Goal: Task Accomplishment & Management: Manage account settings

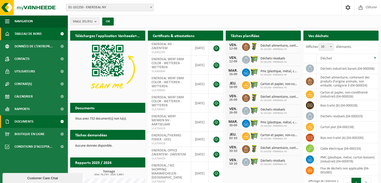
click at [32, 122] on span "Documents" at bounding box center [24, 121] width 19 height 13
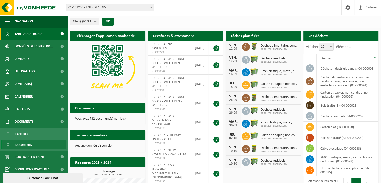
click at [21, 146] on span "Documents" at bounding box center [23, 145] width 17 height 10
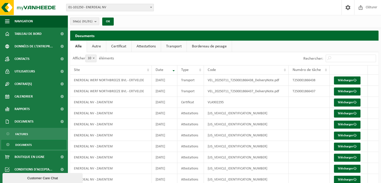
click at [98, 46] on link "Autre" at bounding box center [96, 47] width 19 height 12
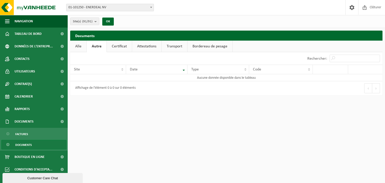
click at [119, 44] on link "Certificat" at bounding box center [119, 47] width 25 height 12
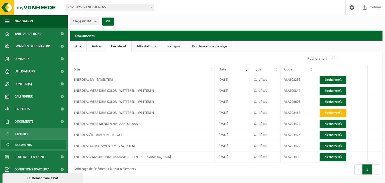
click at [143, 46] on link "Attestations" at bounding box center [146, 47] width 29 height 12
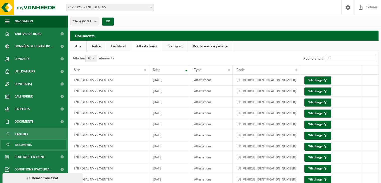
click at [174, 49] on link "Transport" at bounding box center [175, 47] width 26 height 12
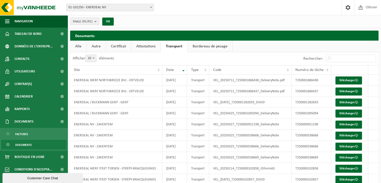
click at [214, 48] on link "Bordereau de pesage" at bounding box center [210, 47] width 45 height 12
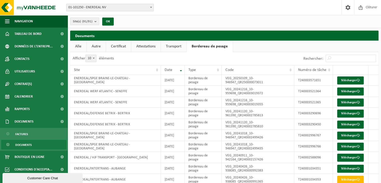
click at [31, 146] on span "Documents" at bounding box center [23, 145] width 17 height 10
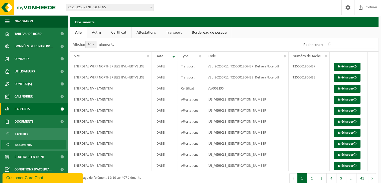
scroll to position [20, 0]
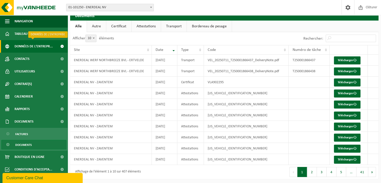
click at [44, 46] on span "Données de l'entrepr..." at bounding box center [34, 46] width 38 height 13
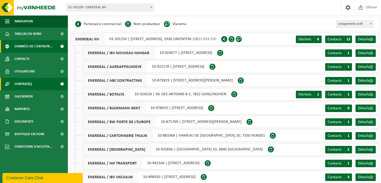
click at [28, 85] on span "Contrat(s)" at bounding box center [23, 84] width 17 height 13
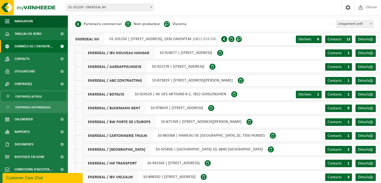
click at [27, 98] on span "Contrat(s) actif(s)" at bounding box center [28, 97] width 27 height 10
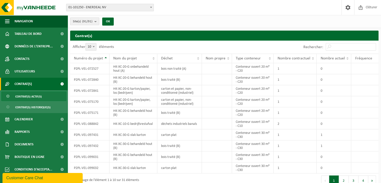
click at [95, 21] on b "submit" at bounding box center [97, 21] width 5 height 7
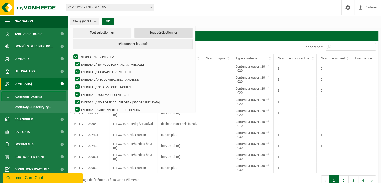
click at [141, 34] on button "Tout désélectionner" at bounding box center [163, 33] width 58 height 10
checkbox input "false"
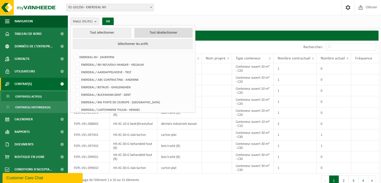
checkbox input "false"
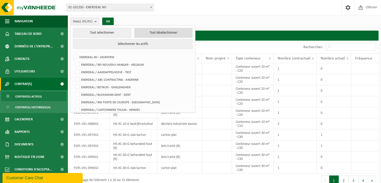
checkbox input "false"
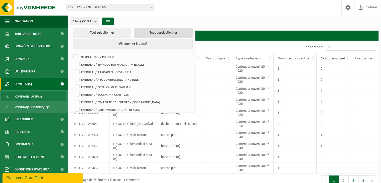
checkbox input "false"
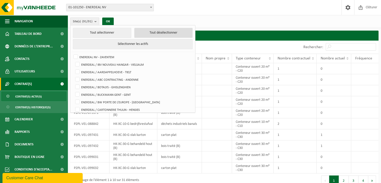
checkbox input "false"
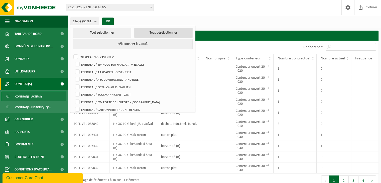
checkbox input "false"
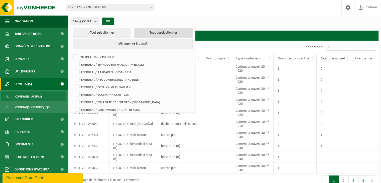
checkbox input "false"
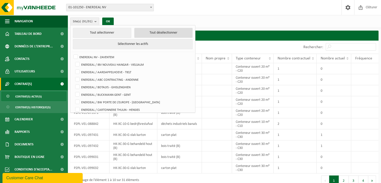
checkbox input "false"
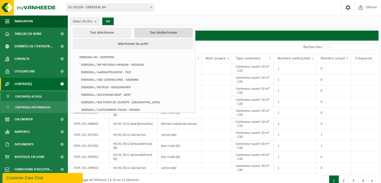
checkbox input "false"
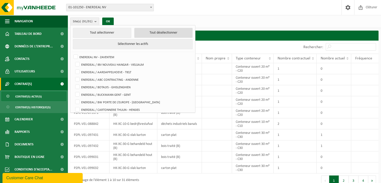
checkbox input "false"
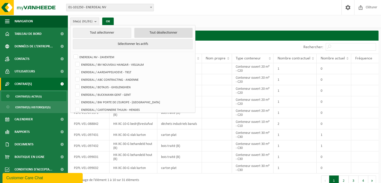
checkbox input "false"
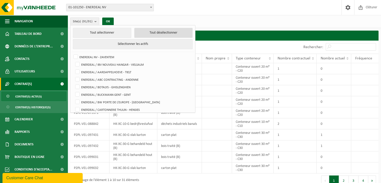
checkbox input "false"
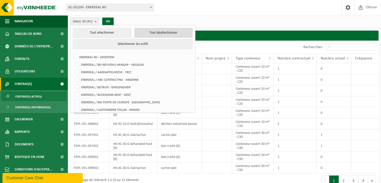
checkbox input "false"
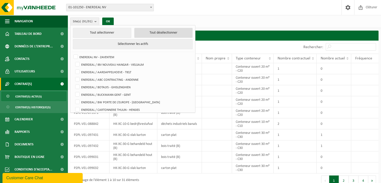
checkbox input "false"
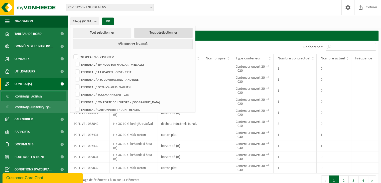
checkbox input "false"
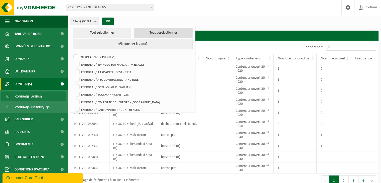
checkbox input "false"
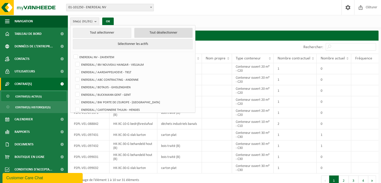
checkbox input "false"
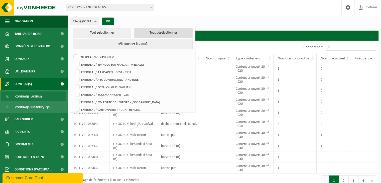
checkbox input "false"
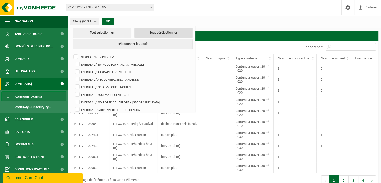
checkbox input "false"
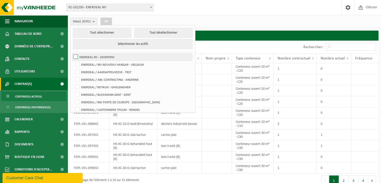
click at [76, 56] on label "ENERDEAL NV - ZAVENTEM" at bounding box center [132, 57] width 120 height 8
click at [72, 53] on input "ENERDEAL NV - ZAVENTEM" at bounding box center [71, 53] width 0 height 0
checkbox input "true"
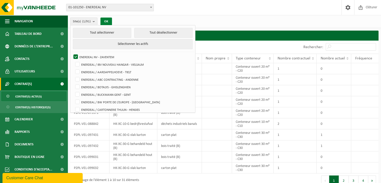
click at [101, 22] on button "OK" at bounding box center [107, 22] width 12 height 8
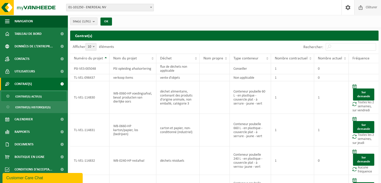
click at [365, 8] on span "Clôturer" at bounding box center [372, 7] width 14 height 15
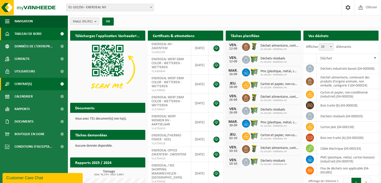
click at [31, 84] on span "Contrat(s)" at bounding box center [23, 84] width 17 height 13
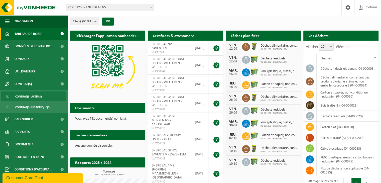
click at [30, 97] on span "Contrat(s) actif(s)" at bounding box center [28, 97] width 27 height 10
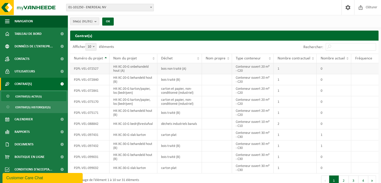
click at [85, 67] on td "P2PL-VEL-072527" at bounding box center [89, 68] width 39 height 11
click at [248, 66] on td "Conteneur ouvert 20 m³ - C20" at bounding box center [253, 68] width 42 height 11
click at [92, 21] on count "(91/91)" at bounding box center [87, 21] width 10 height 3
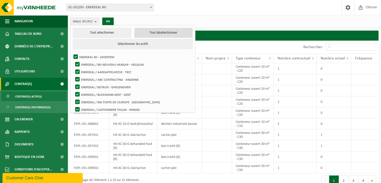
click at [144, 33] on button "Tout désélectionner" at bounding box center [163, 33] width 58 height 10
checkbox input "false"
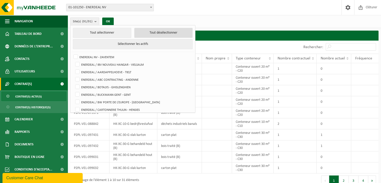
checkbox input "false"
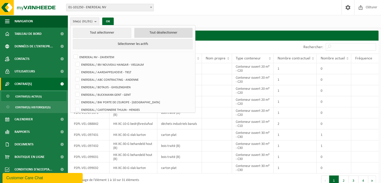
checkbox input "false"
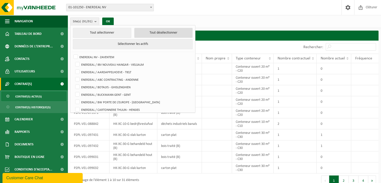
checkbox input "false"
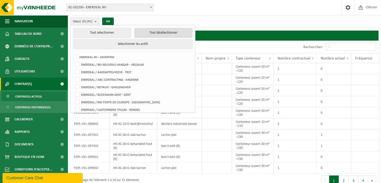
checkbox input "false"
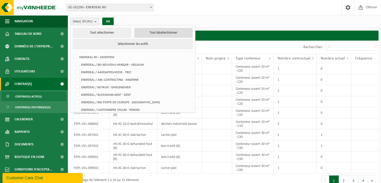
checkbox input "false"
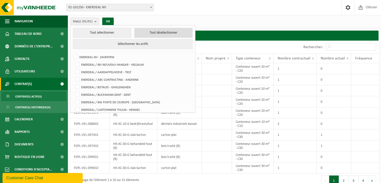
checkbox input "false"
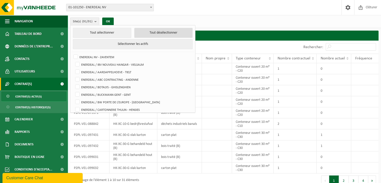
checkbox input "false"
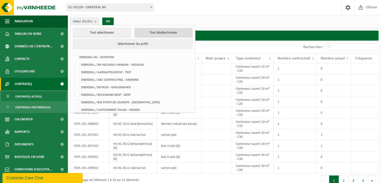
checkbox input "false"
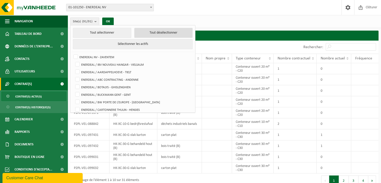
checkbox input "false"
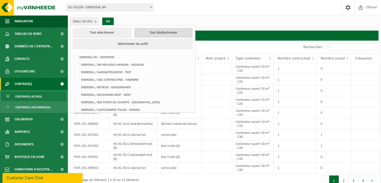
checkbox input "false"
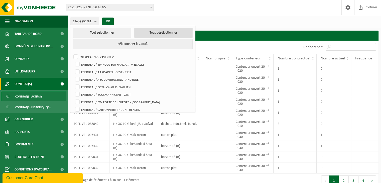
checkbox input "false"
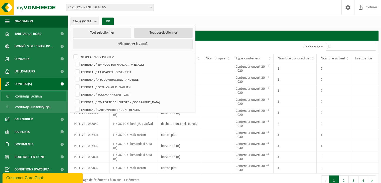
checkbox input "false"
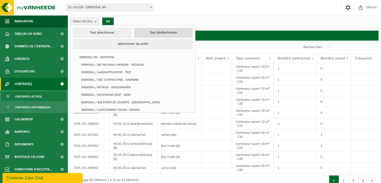
checkbox input "false"
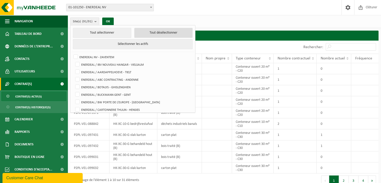
checkbox input "false"
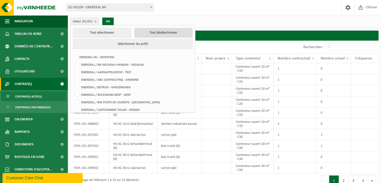
checkbox input "false"
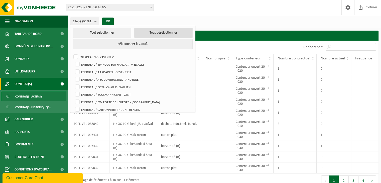
checkbox input "false"
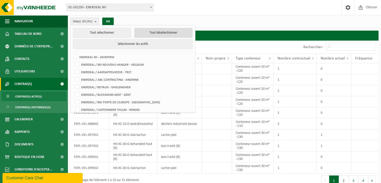
checkbox input "false"
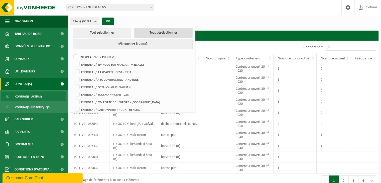
checkbox input "false"
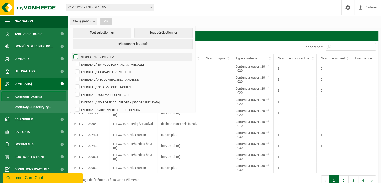
click at [84, 56] on label "ENERDEAL NV - ZAVENTEM" at bounding box center [132, 57] width 120 height 8
click at [72, 53] on input "ENERDEAL NV - ZAVENTEM" at bounding box center [71, 53] width 0 height 0
checkbox input "true"
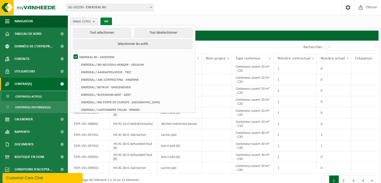
click at [106, 22] on button "OK" at bounding box center [107, 22] width 12 height 8
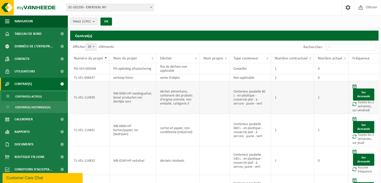
click at [77, 97] on td "TL-VEL-114830" at bounding box center [89, 97] width 39 height 33
click at [36, 106] on span "Contrat(s) historique(s)" at bounding box center [32, 108] width 35 height 10
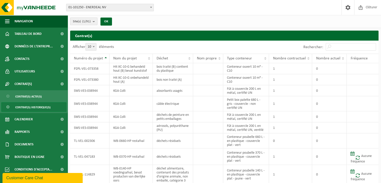
click at [91, 21] on count "(1/91)" at bounding box center [86, 21] width 9 height 3
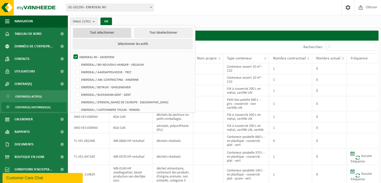
click at [99, 34] on button "Tout sélectionner" at bounding box center [102, 33] width 58 height 10
checkbox input "true"
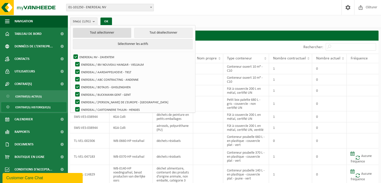
checkbox input "true"
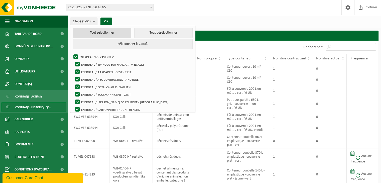
checkbox input "true"
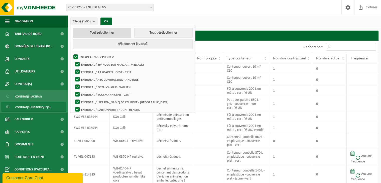
checkbox input "true"
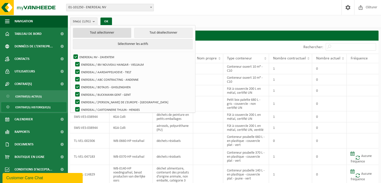
checkbox input "true"
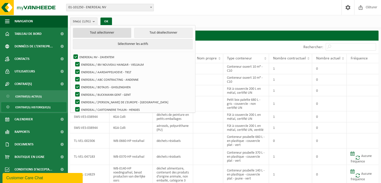
checkbox input "true"
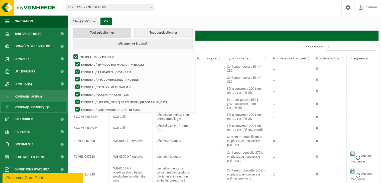
checkbox input "true"
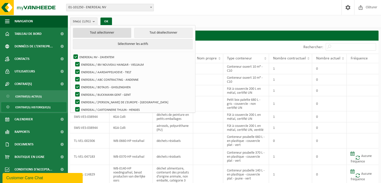
checkbox input "true"
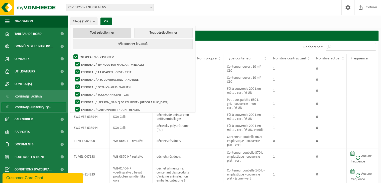
checkbox input "true"
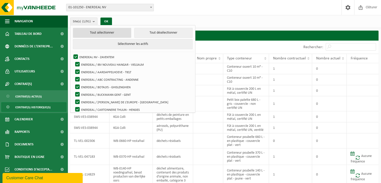
checkbox input "true"
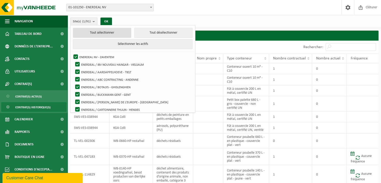
checkbox input "true"
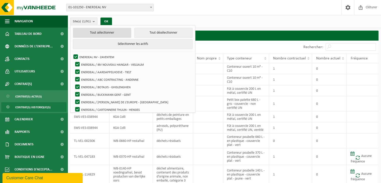
checkbox input "true"
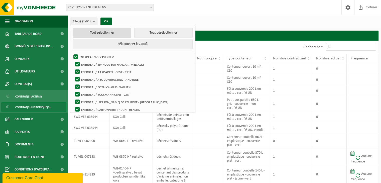
checkbox input "true"
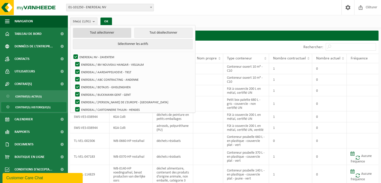
checkbox input "true"
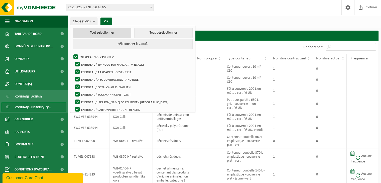
checkbox input "true"
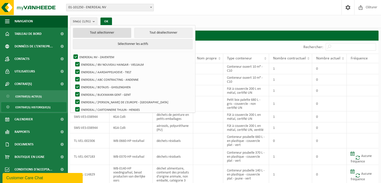
checkbox input "true"
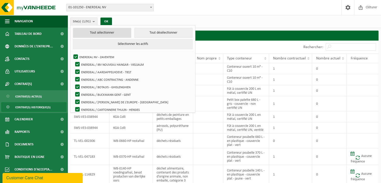
checkbox input "true"
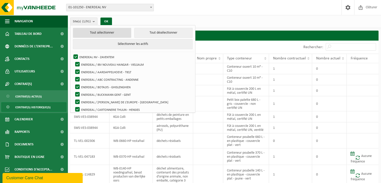
checkbox input "true"
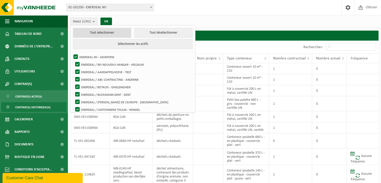
checkbox input "true"
click at [109, 22] on button "OK" at bounding box center [108, 22] width 12 height 8
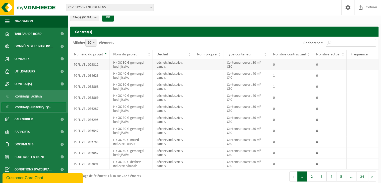
scroll to position [6, 0]
